Goal: Task Accomplishment & Management: Manage account settings

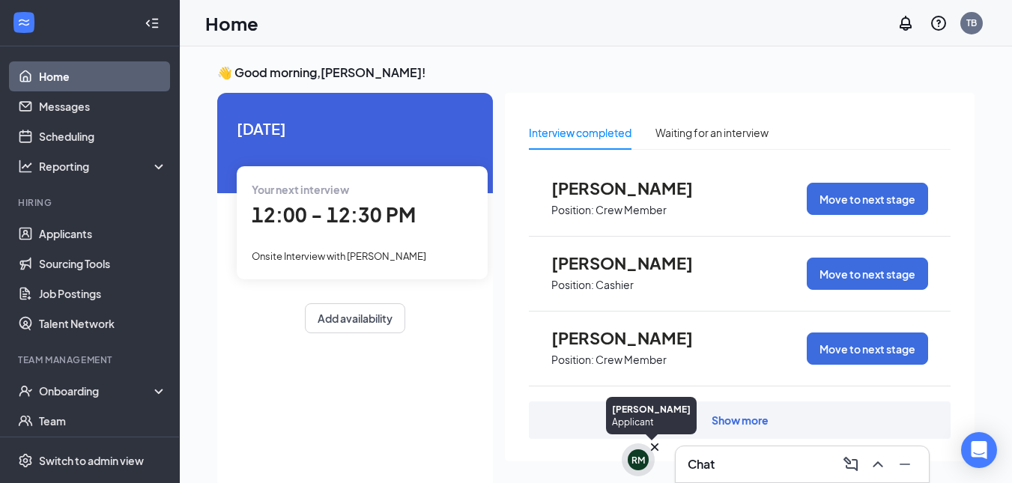
click at [654, 449] on icon "Cross" at bounding box center [654, 446] width 7 height 7
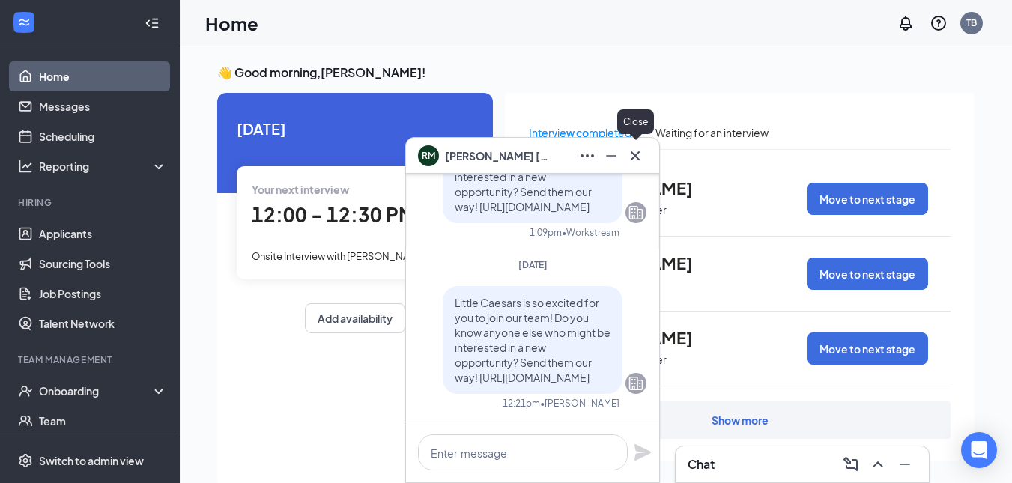
click at [636, 163] on icon "Cross" at bounding box center [635, 156] width 18 height 18
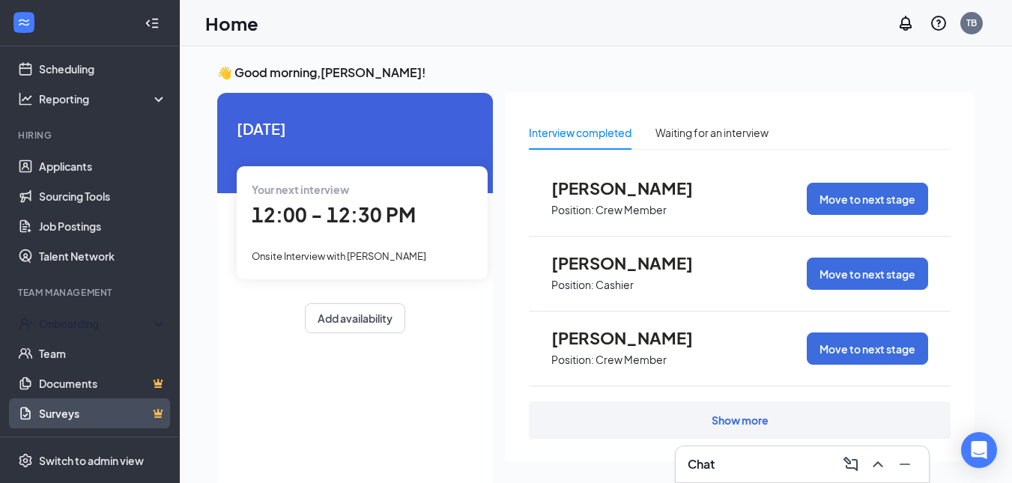
scroll to position [133, 0]
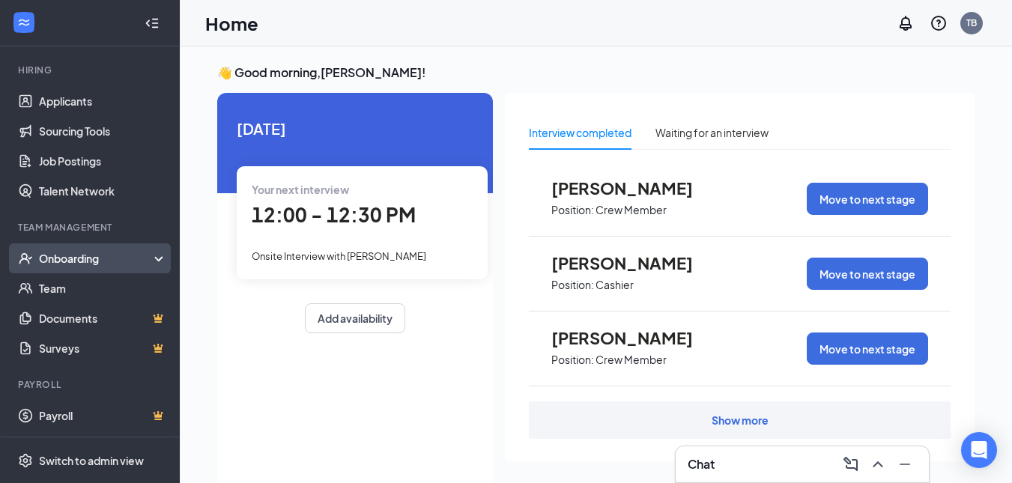
drag, startPoint x: 97, startPoint y: 243, endPoint x: 99, endPoint y: 251, distance: 8.4
click at [99, 245] on li "Team Management Onboarding Team Documents Surveys" at bounding box center [89, 292] width 179 height 142
click at [99, 252] on div "Onboarding" at bounding box center [96, 258] width 115 height 15
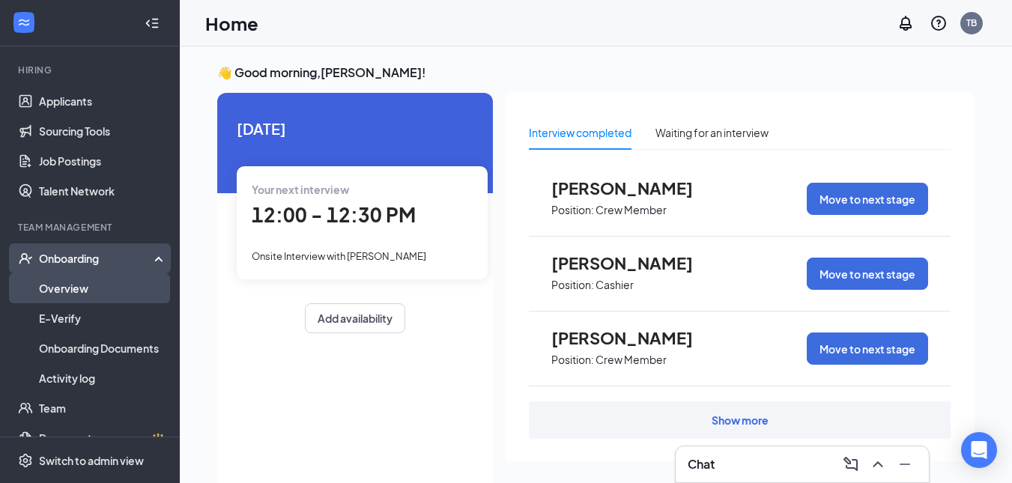
click at [100, 284] on link "Overview" at bounding box center [103, 288] width 128 height 30
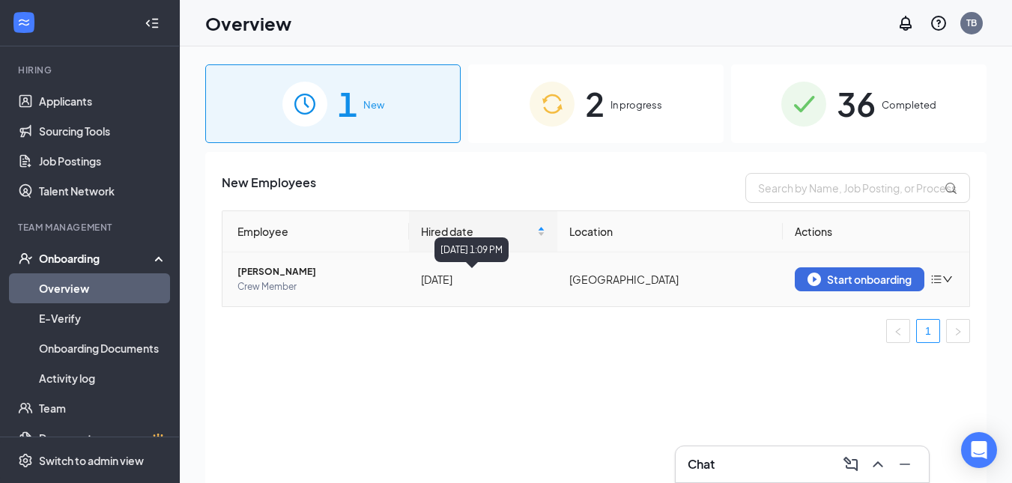
click at [429, 279] on div "[DATE]" at bounding box center [483, 279] width 124 height 16
click at [810, 273] on img "button" at bounding box center [813, 279] width 13 height 13
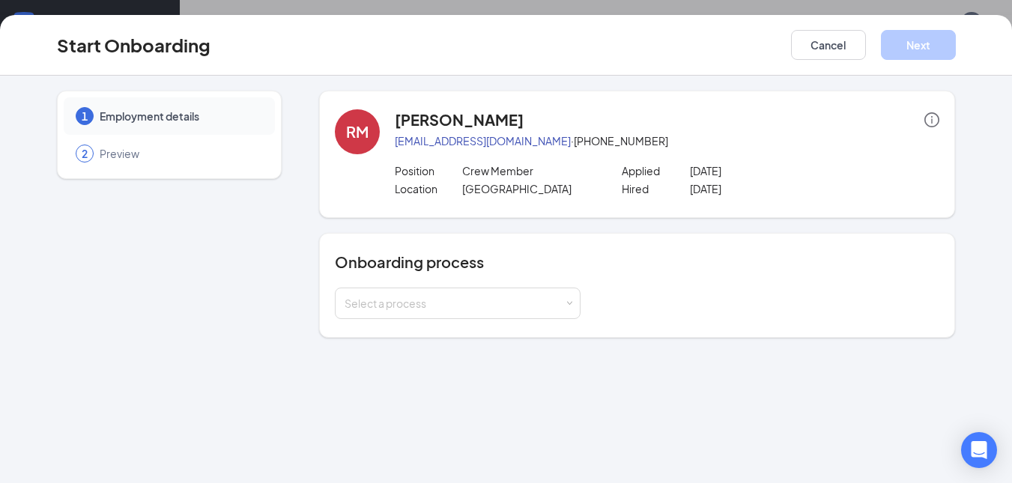
scroll to position [67, 0]
click at [818, 56] on button "Cancel" at bounding box center [828, 45] width 75 height 30
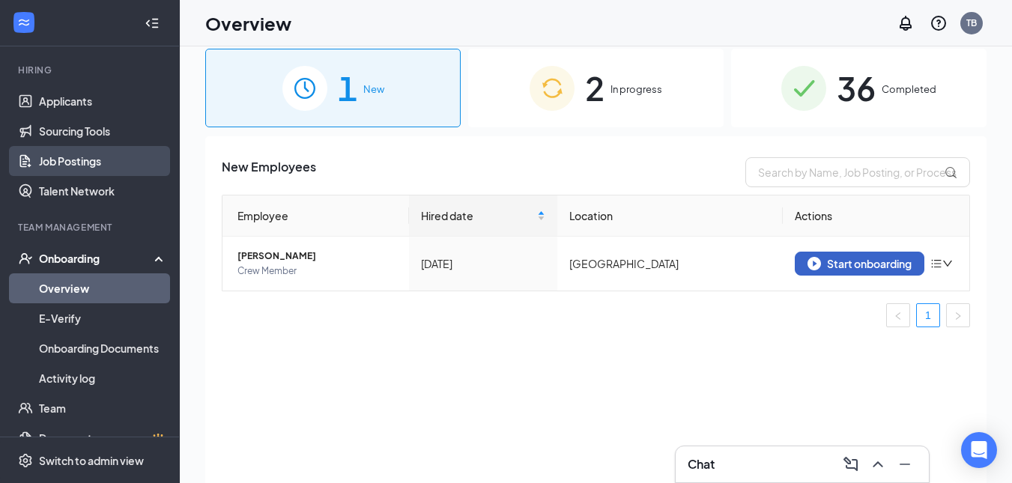
scroll to position [0, 0]
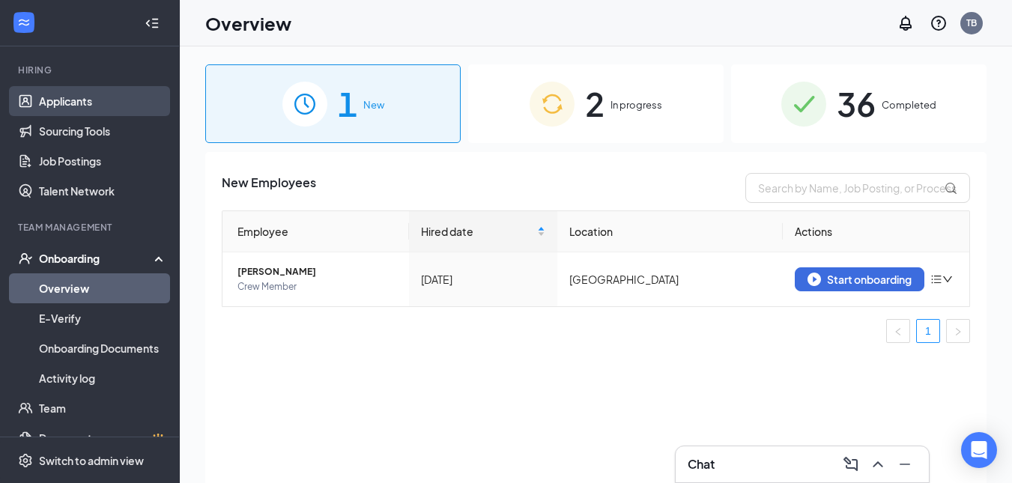
click at [91, 94] on link "Applicants" at bounding box center [103, 101] width 128 height 30
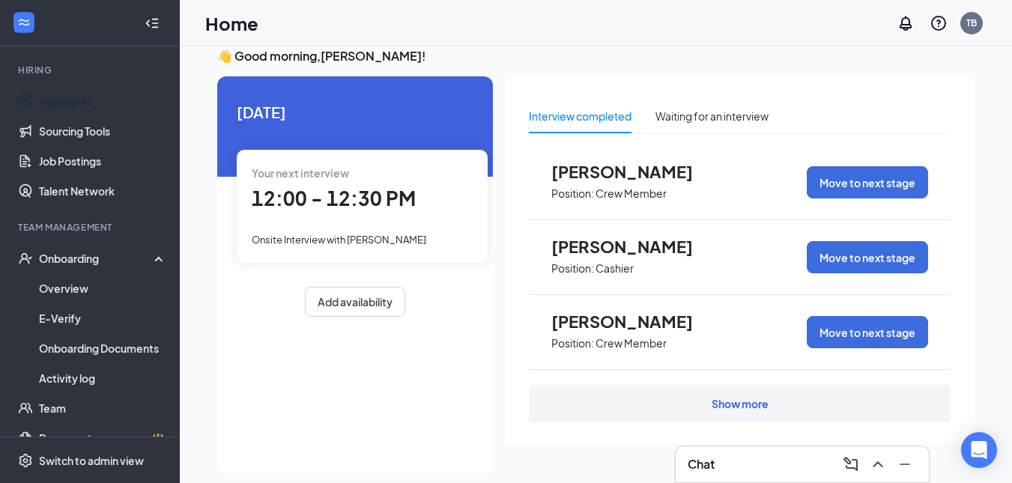
scroll to position [31, 0]
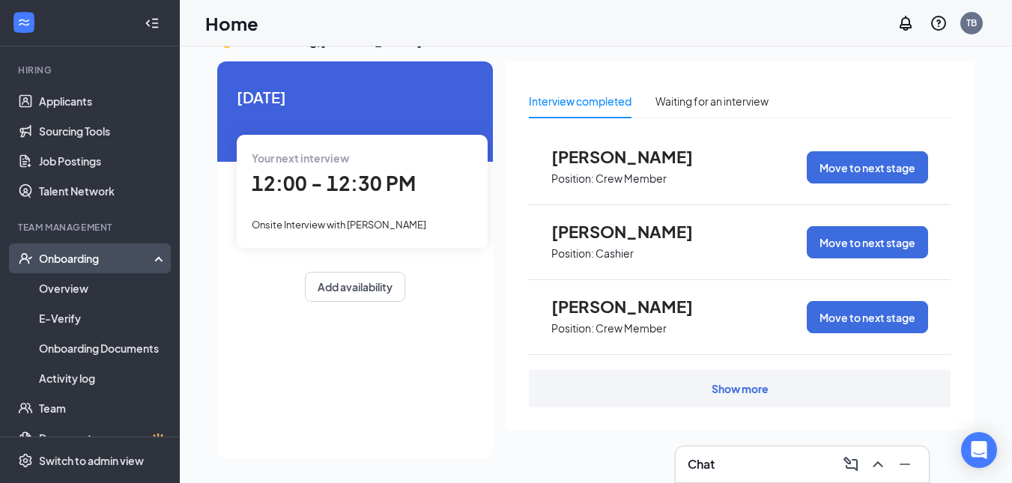
click at [70, 244] on div "Onboarding" at bounding box center [90, 258] width 180 height 30
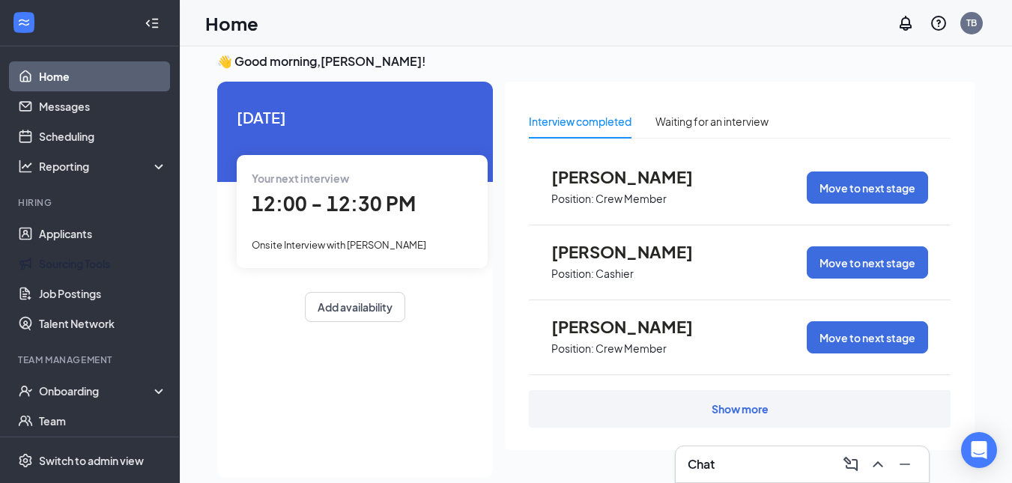
scroll to position [0, 0]
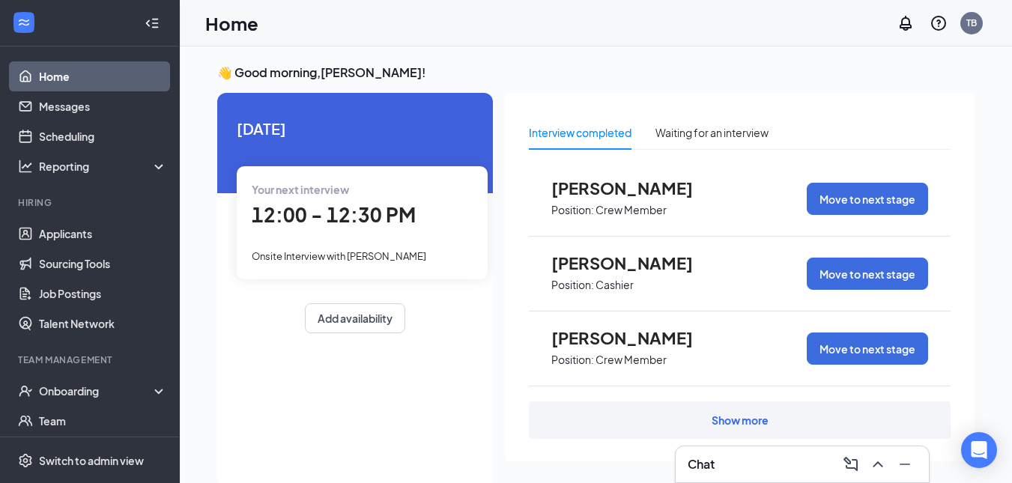
click at [94, 219] on ul "Applicants Sourcing Tools Job Postings Talent Network" at bounding box center [89, 279] width 179 height 120
click at [87, 231] on link "Applicants" at bounding box center [103, 234] width 128 height 30
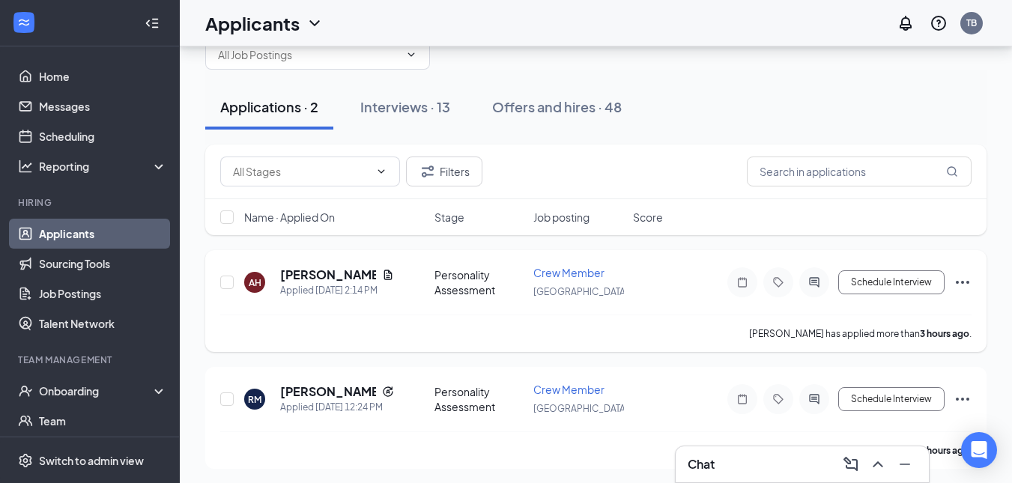
scroll to position [43, 0]
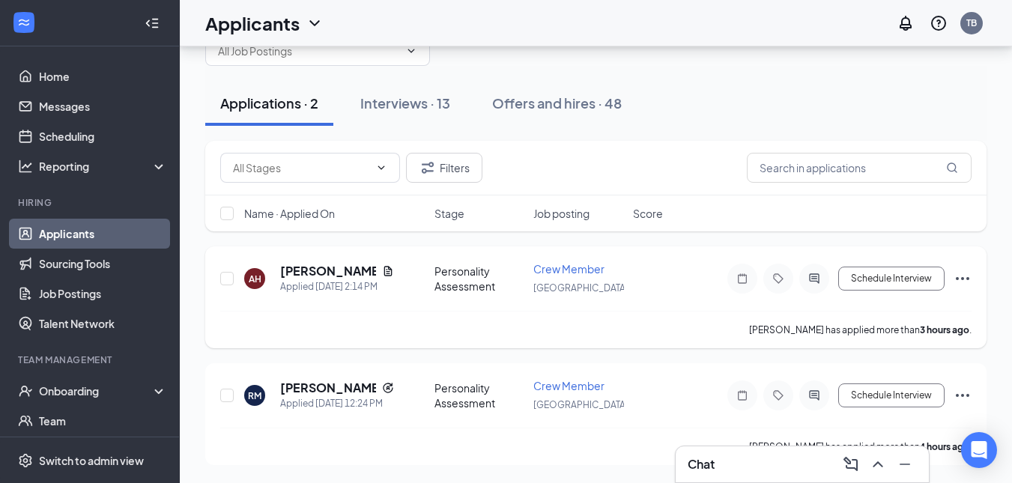
click at [965, 278] on icon "Ellipses" at bounding box center [962, 279] width 18 height 18
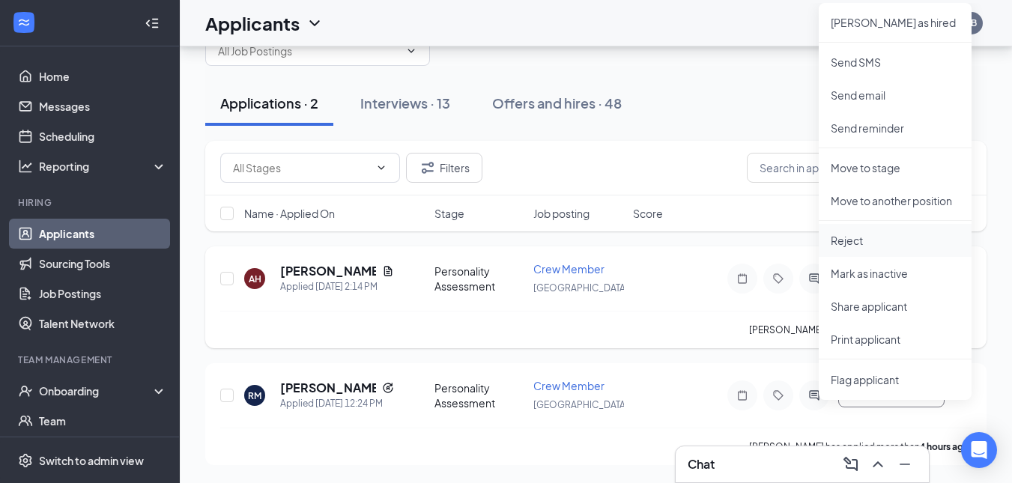
click at [895, 245] on p "Reject" at bounding box center [895, 240] width 129 height 15
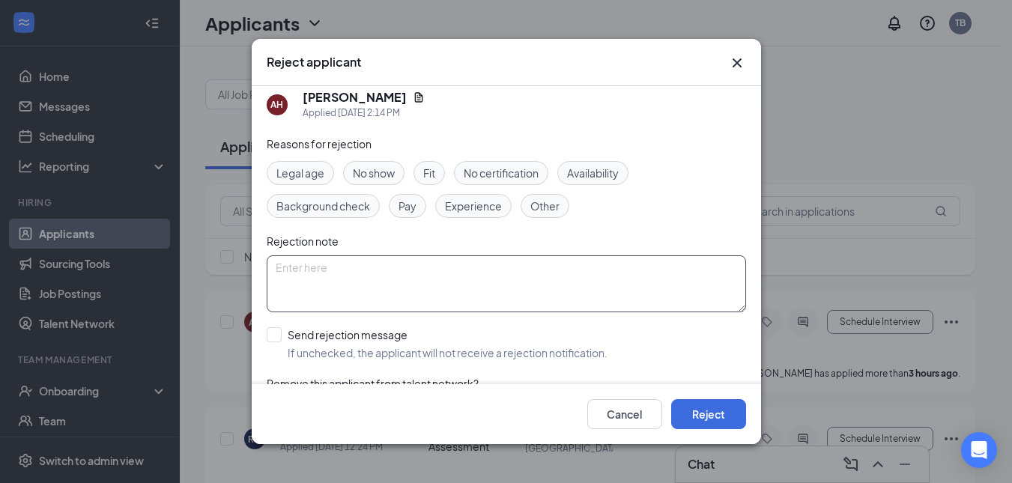
scroll to position [0, 0]
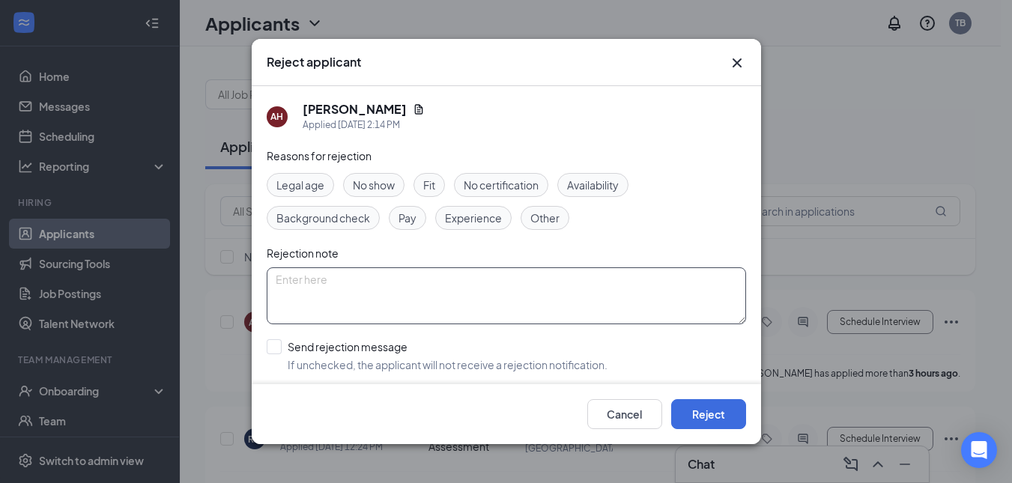
click at [446, 285] on textarea at bounding box center [506, 295] width 479 height 57
click at [703, 407] on button "Reject" at bounding box center [708, 414] width 75 height 30
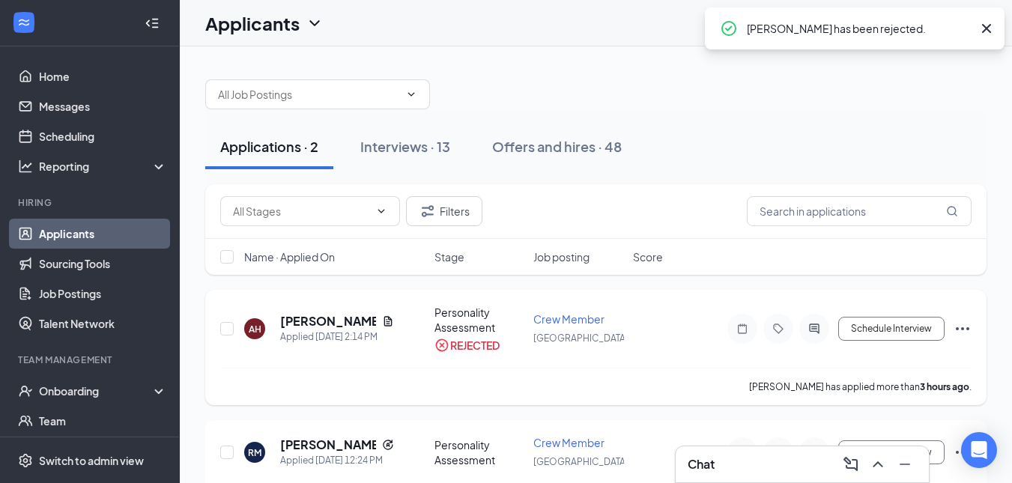
scroll to position [57, 0]
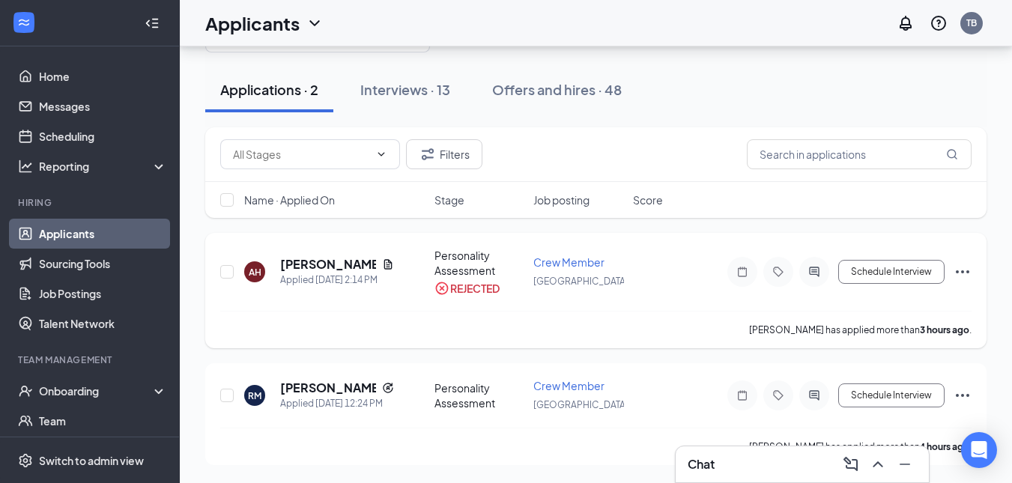
click at [446, 285] on icon "CrossCircle" at bounding box center [441, 288] width 13 height 13
click at [414, 90] on div "Interviews · 13" at bounding box center [405, 89] width 90 height 19
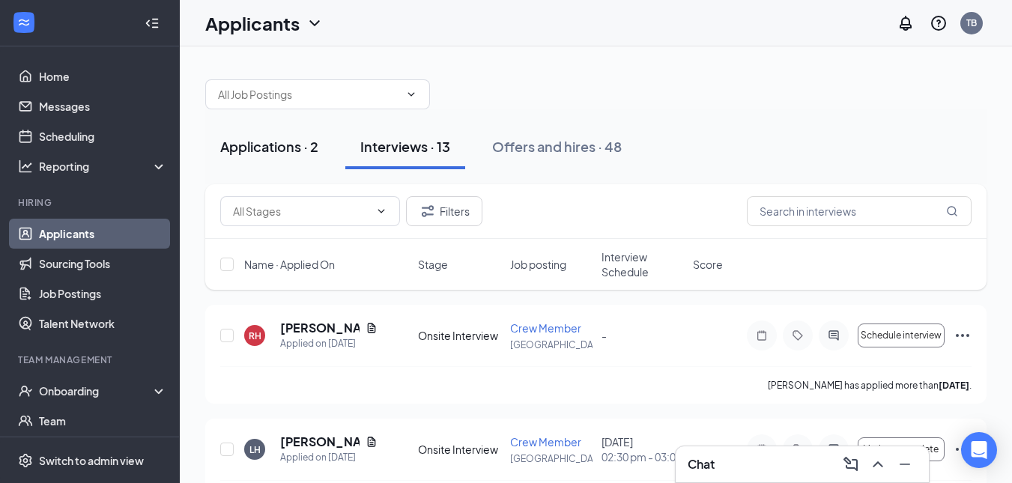
click at [247, 169] on button "Applications · 2" at bounding box center [269, 146] width 128 height 45
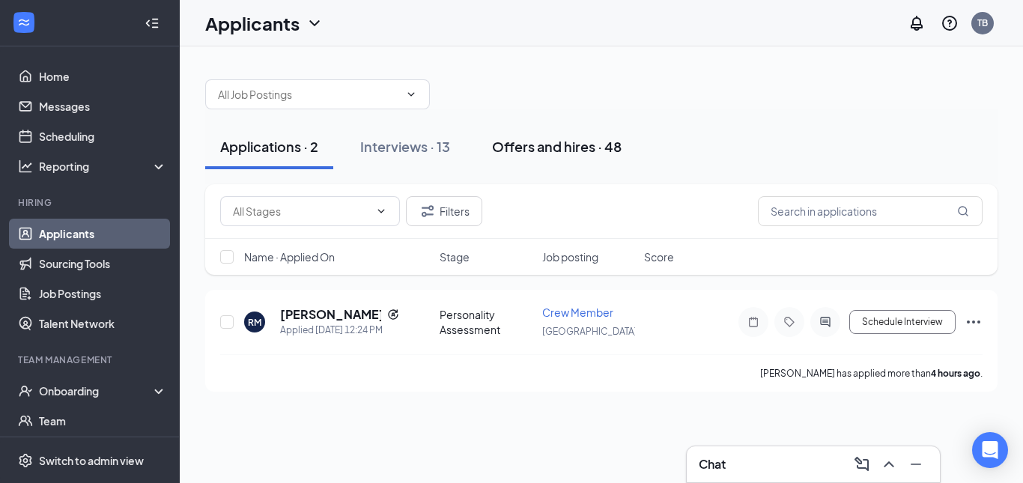
click at [545, 142] on div "Offers and hires · 48" at bounding box center [557, 146] width 130 height 19
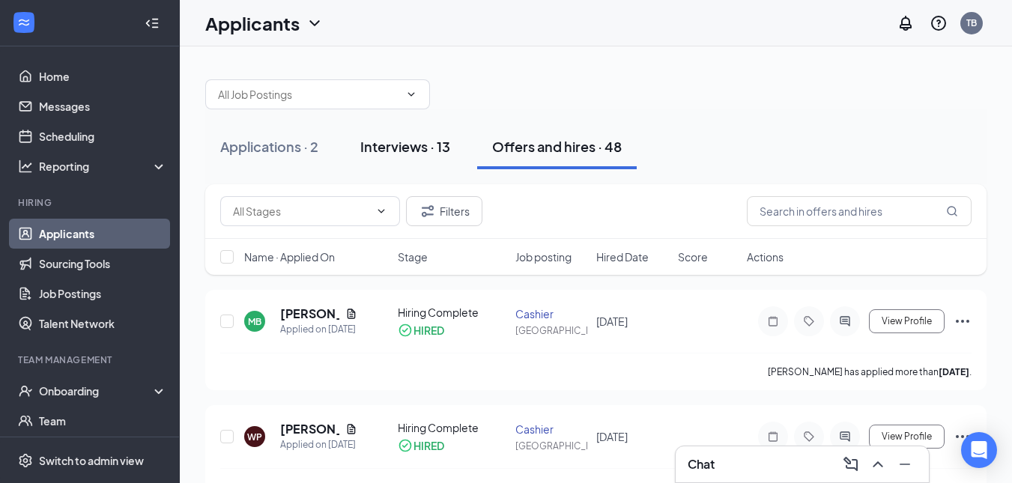
click at [390, 156] on button "Interviews · 13" at bounding box center [405, 146] width 120 height 45
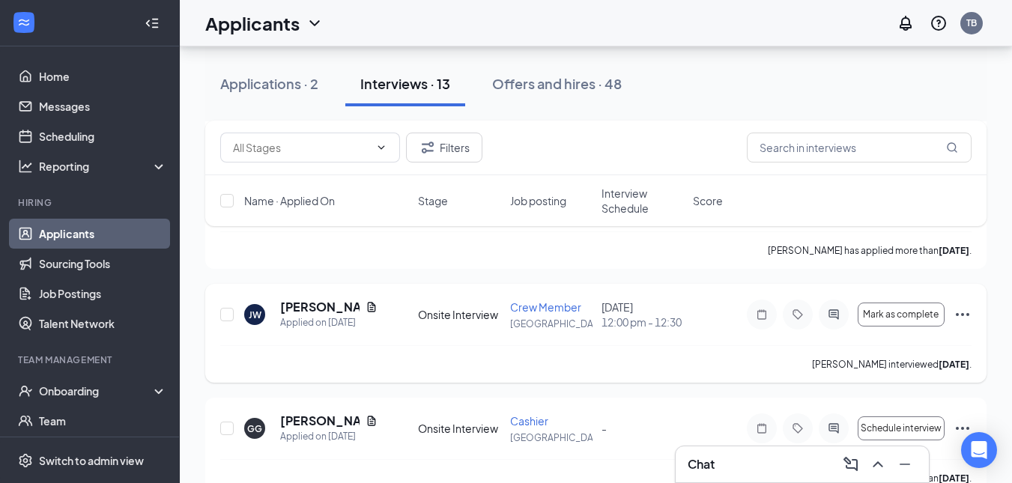
scroll to position [1399, 0]
